Goal: Transaction & Acquisition: Purchase product/service

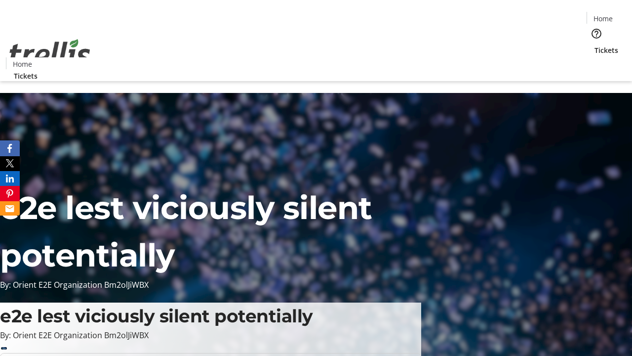
click at [595, 45] on span "Tickets" at bounding box center [607, 50] width 24 height 10
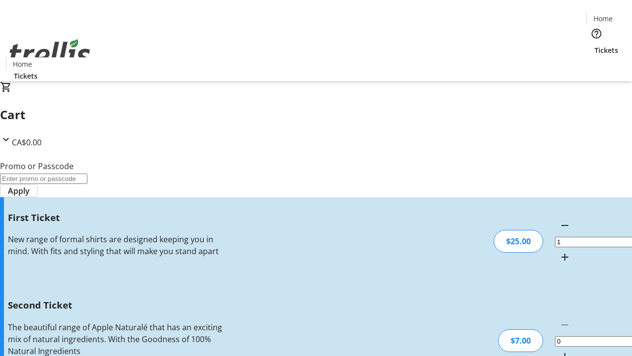
click at [559, 350] on mat-icon "Increment by one" at bounding box center [565, 356] width 12 height 12
type input "2"
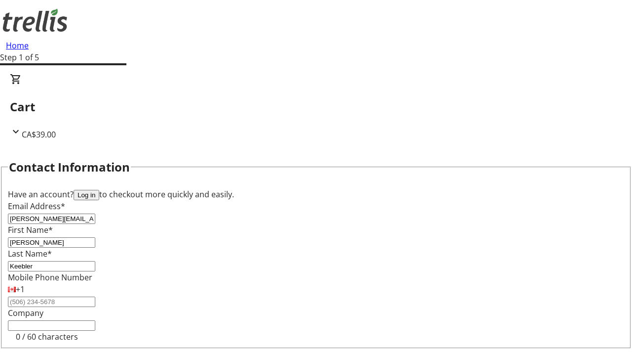
type input "Keebler"
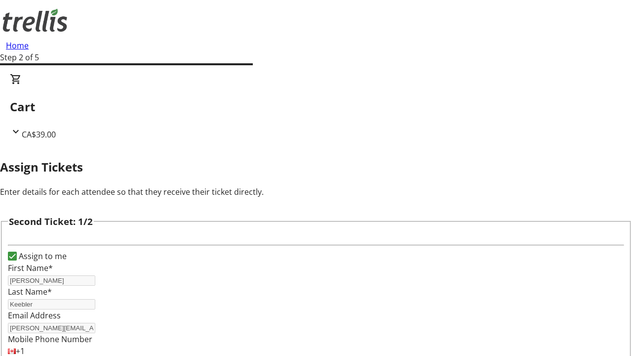
type input "[PERSON_NAME]"
type input "Orn"
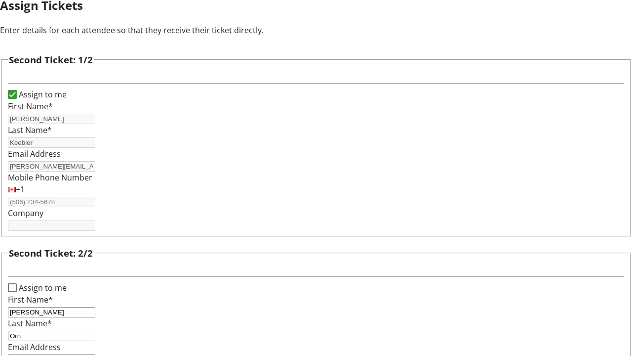
type input "[PERSON_NAME][EMAIL_ADDRESS][DOMAIN_NAME]"
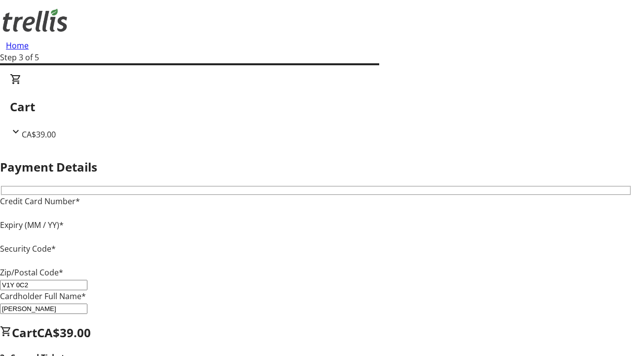
type input "V1Y 0C2"
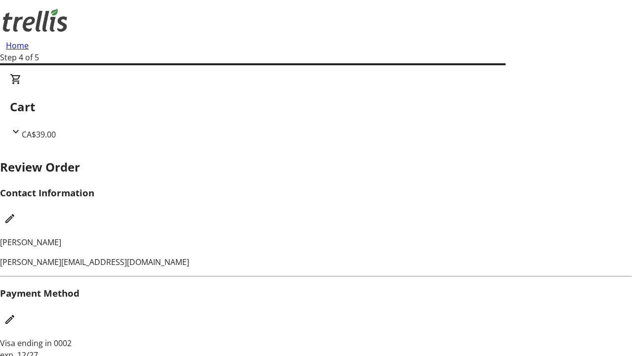
click at [16, 212] on mat-icon "Edit Contact Information" at bounding box center [10, 218] width 12 height 12
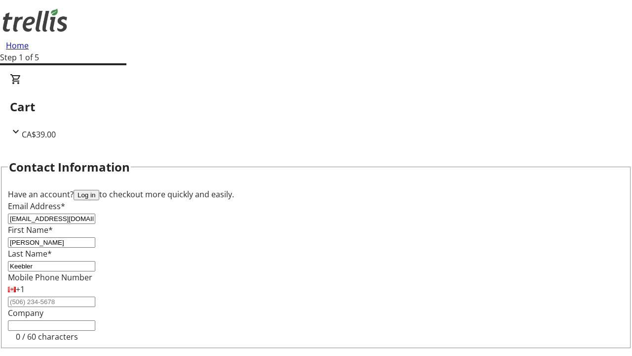
type input "[EMAIL_ADDRESS][DOMAIN_NAME]"
type input "[PERSON_NAME]"
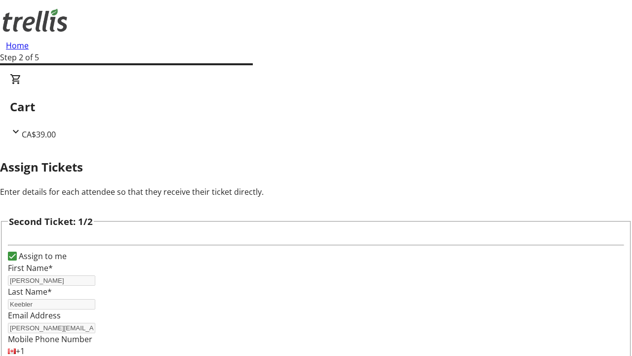
type input "New"
type input "Name"
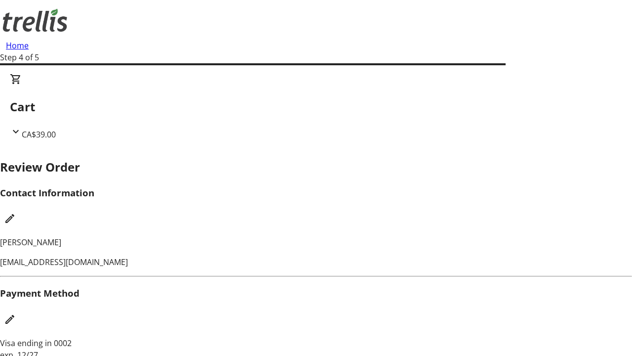
click at [16, 313] on mat-icon "Edit Payment Method" at bounding box center [10, 319] width 12 height 12
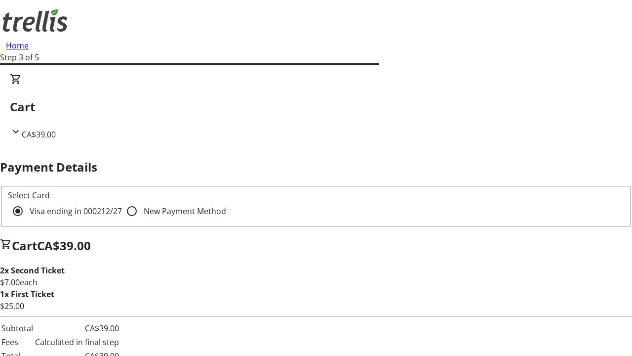
click at [122, 201] on input "New Payment Method" at bounding box center [132, 211] width 20 height 20
radio input "true"
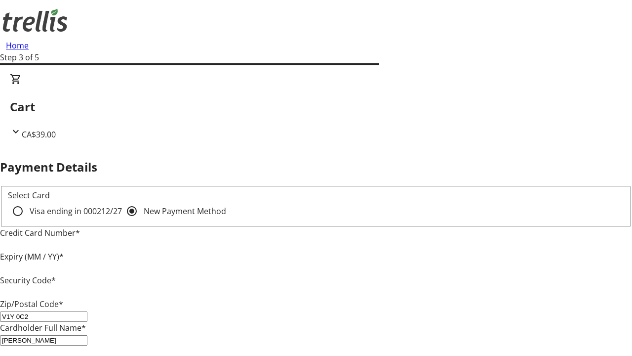
type input "V1Y 0C2"
